Goal: Task Accomplishment & Management: Manage account settings

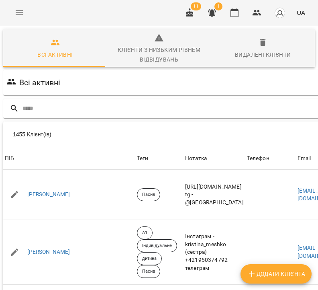
click at [218, 8] on span "1" at bounding box center [218, 6] width 8 height 8
click at [214, 11] on icon "button" at bounding box center [212, 13] width 8 height 8
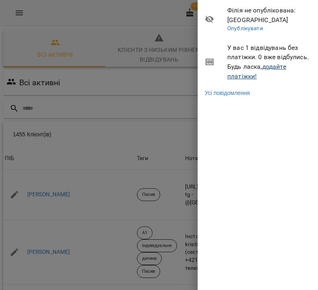
click at [280, 67] on link "додайте платіжки!" at bounding box center [256, 71] width 59 height 17
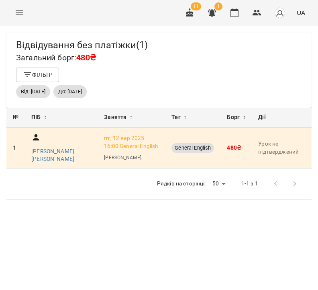
click at [19, 14] on icon "Menu" at bounding box center [19, 12] width 7 height 5
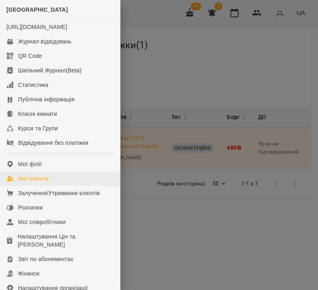
click at [34, 182] on div "Мої клієнти" at bounding box center [33, 178] width 31 height 8
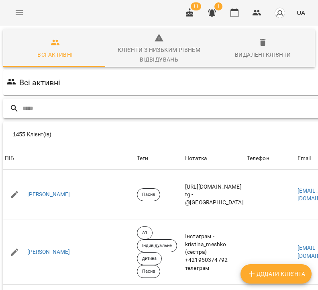
click at [154, 102] on input "text" at bounding box center [205, 108] width 367 height 13
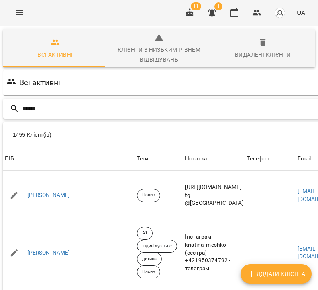
type input "******"
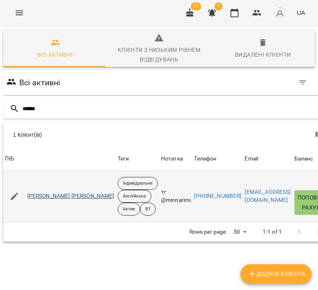
click at [94, 199] on link "[PERSON_NAME] [PERSON_NAME]" at bounding box center [70, 196] width 87 height 8
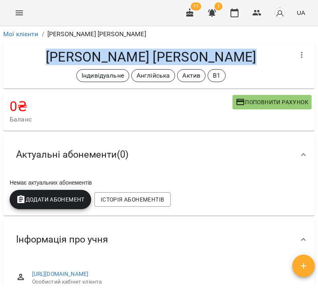
drag, startPoint x: 251, startPoint y: 59, endPoint x: 39, endPoint y: 57, distance: 211.6
click at [39, 57] on h4 "[PERSON_NAME] [PERSON_NAME]" at bounding box center [151, 57] width 283 height 16
copy h4 "[PERSON_NAME] [PERSON_NAME]"
click at [22, 31] on link "Мої клієнти" at bounding box center [20, 34] width 35 height 8
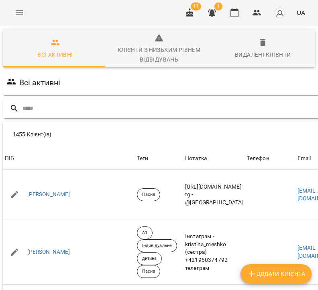
click at [160, 110] on input "text" at bounding box center [205, 108] width 367 height 13
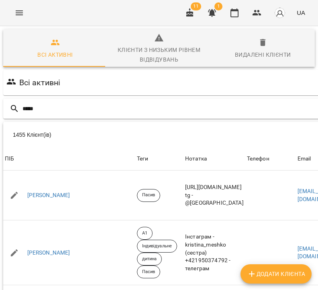
type input "*****"
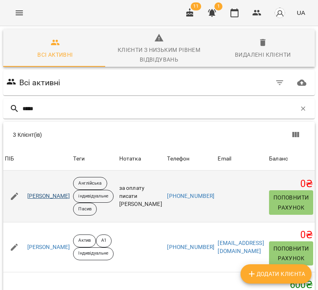
click at [65, 196] on link "[PERSON_NAME]" at bounding box center [48, 196] width 43 height 8
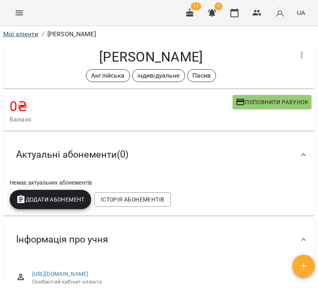
click at [21, 35] on link "Мої клієнти" at bounding box center [20, 34] width 35 height 8
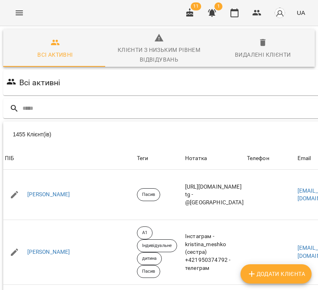
click at [190, 12] on icon "button" at bounding box center [190, 13] width 10 height 10
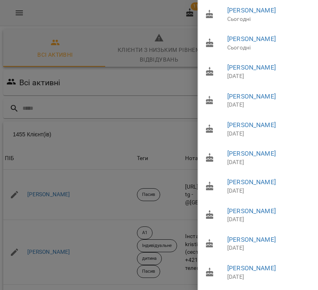
click at [190, 12] on div at bounding box center [159, 145] width 318 height 290
